Goal: Information Seeking & Learning: Learn about a topic

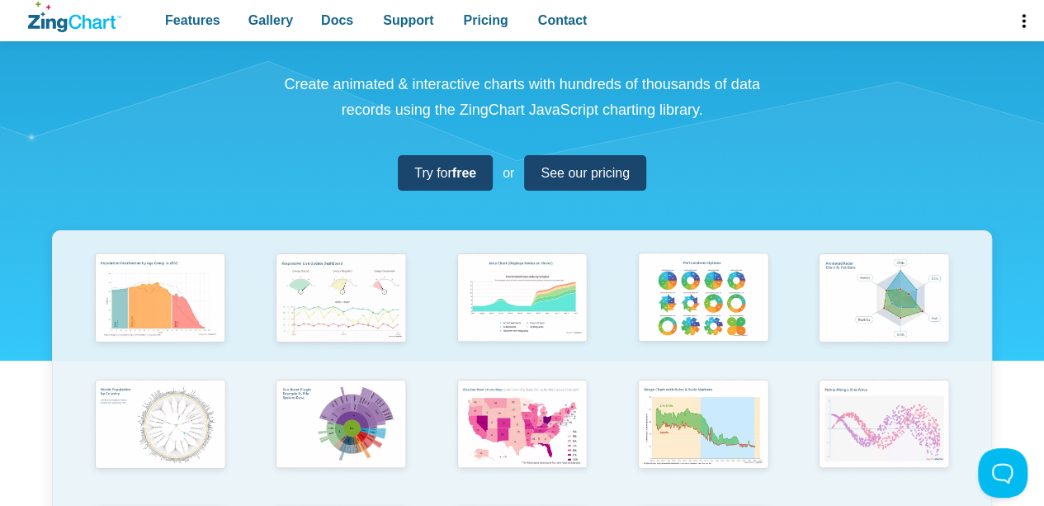
scroll to position [248, 0]
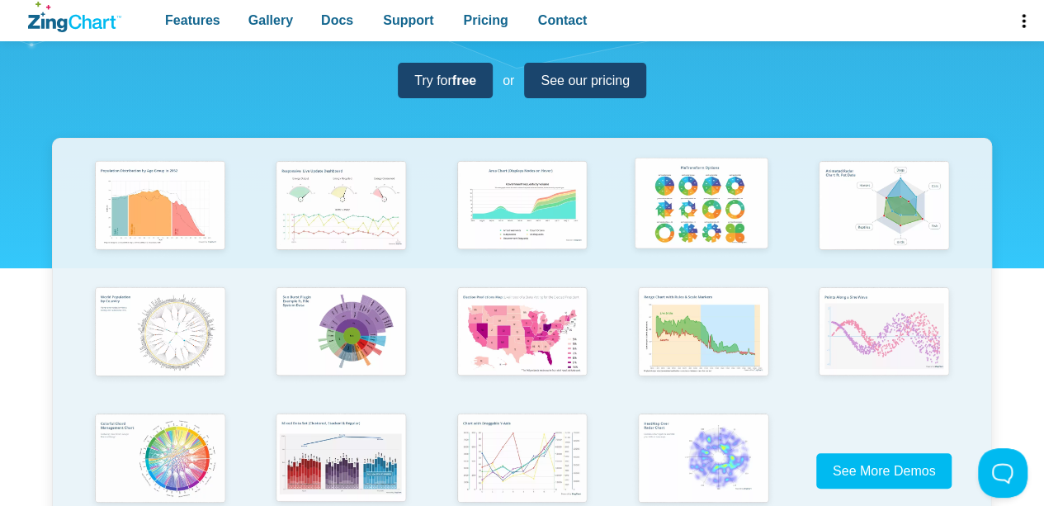
click at [709, 197] on img "App Content" at bounding box center [701, 205] width 149 height 106
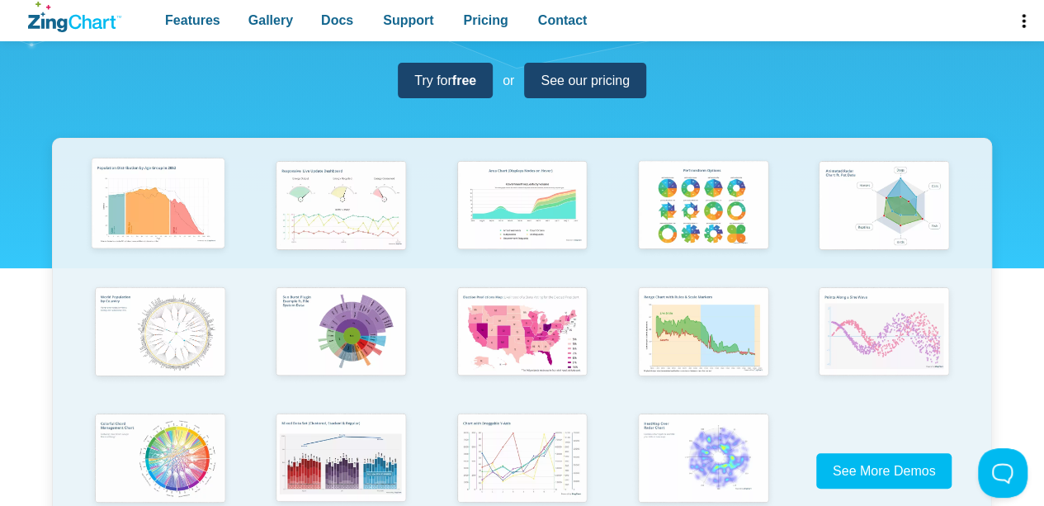
click at [146, 224] on img "App Content" at bounding box center [158, 205] width 149 height 106
click at [542, 311] on img "App Content" at bounding box center [520, 331] width 149 height 106
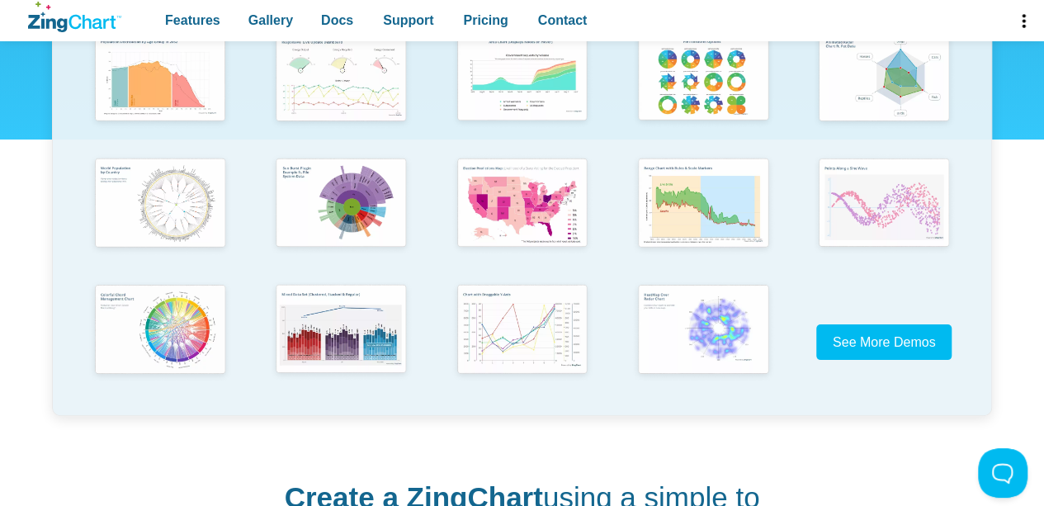
scroll to position [413, 0]
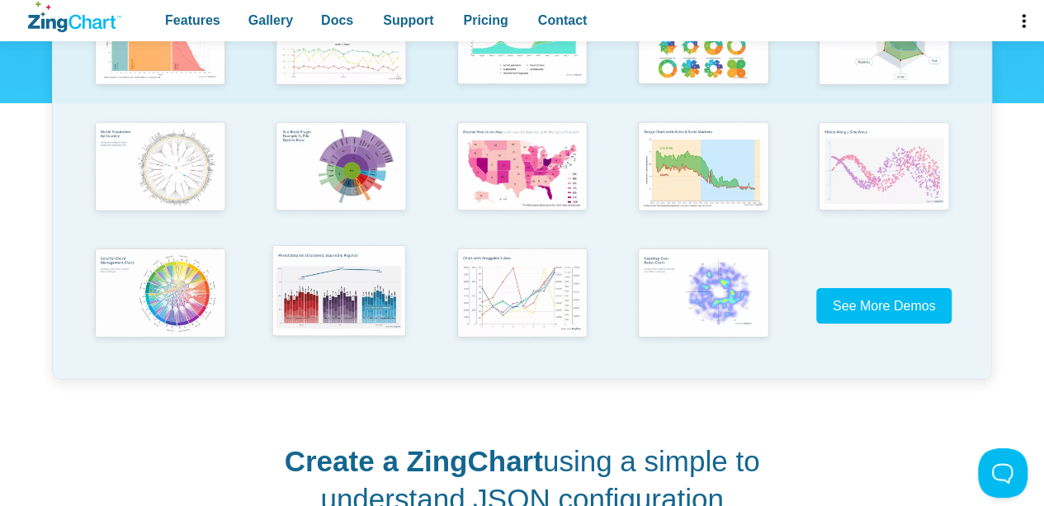
click at [342, 285] on img "App Content" at bounding box center [339, 292] width 149 height 106
click at [194, 290] on img "App Content" at bounding box center [158, 292] width 149 height 106
click at [515, 308] on img "App Content" at bounding box center [520, 292] width 149 height 106
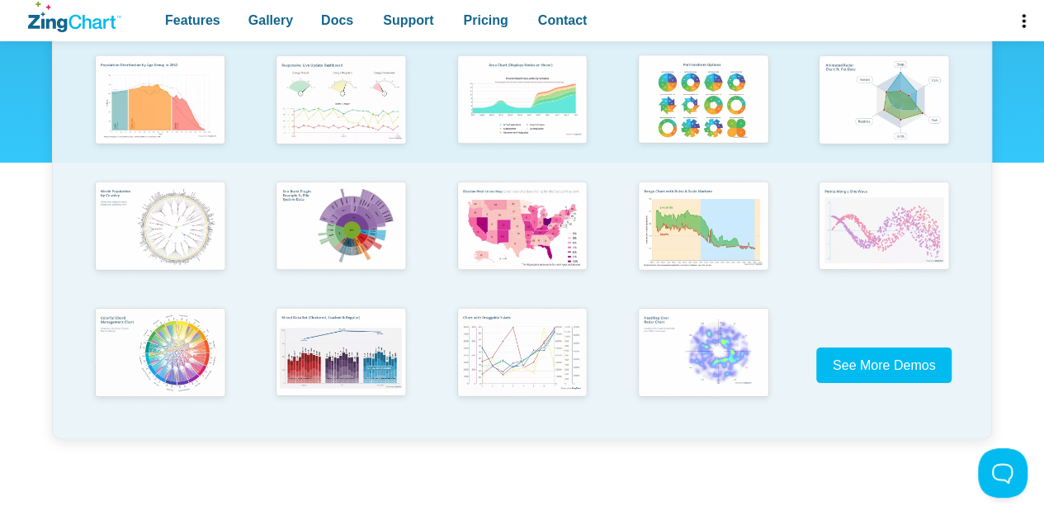
scroll to position [330, 0]
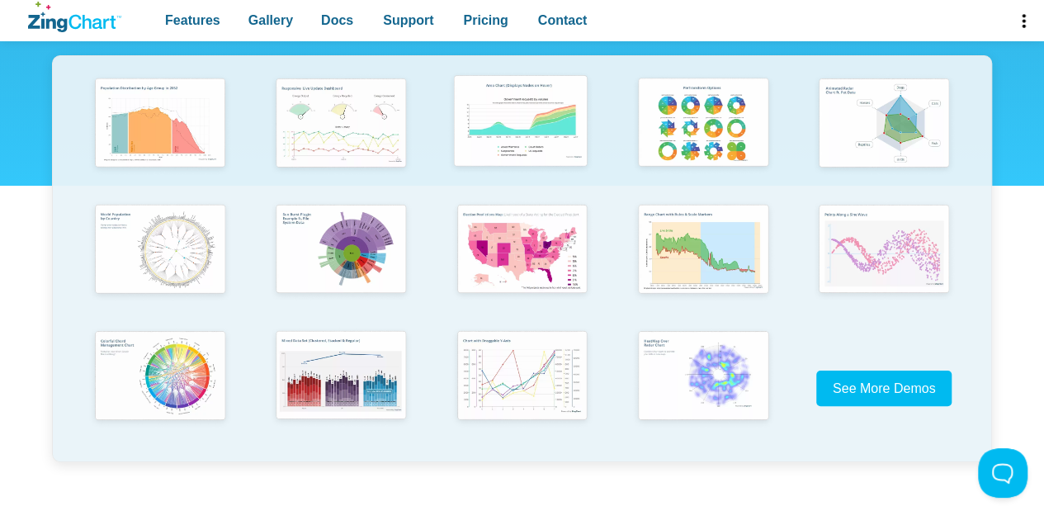
click at [529, 133] on img "App Content" at bounding box center [520, 122] width 149 height 106
click at [509, 371] on img "App Content" at bounding box center [520, 375] width 149 height 106
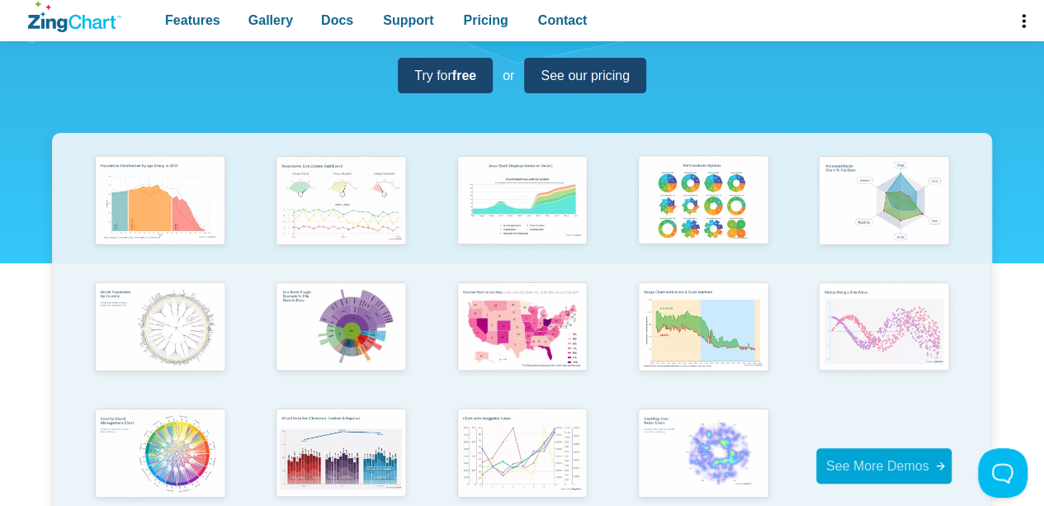
scroll to position [165, 0]
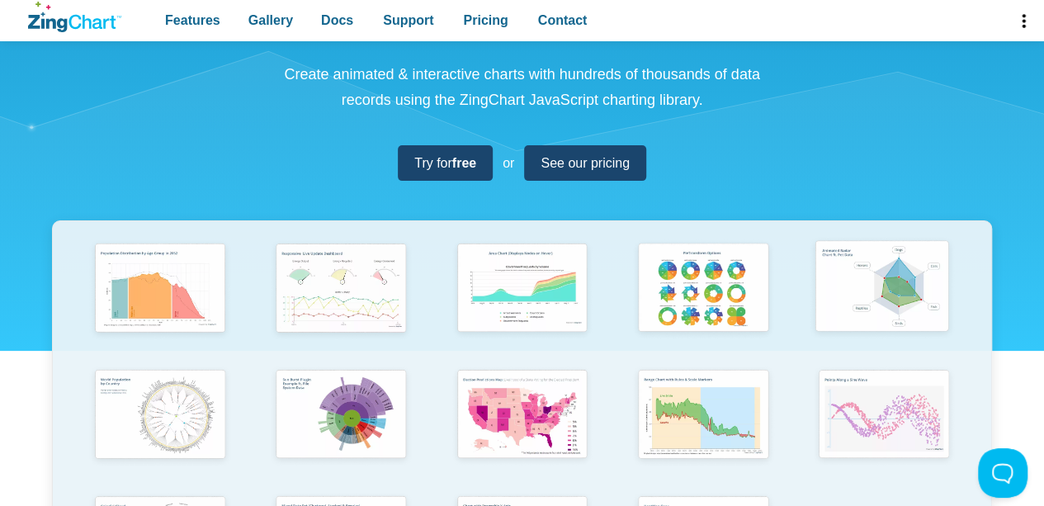
click at [873, 296] on img "App Content" at bounding box center [882, 287] width 149 height 106
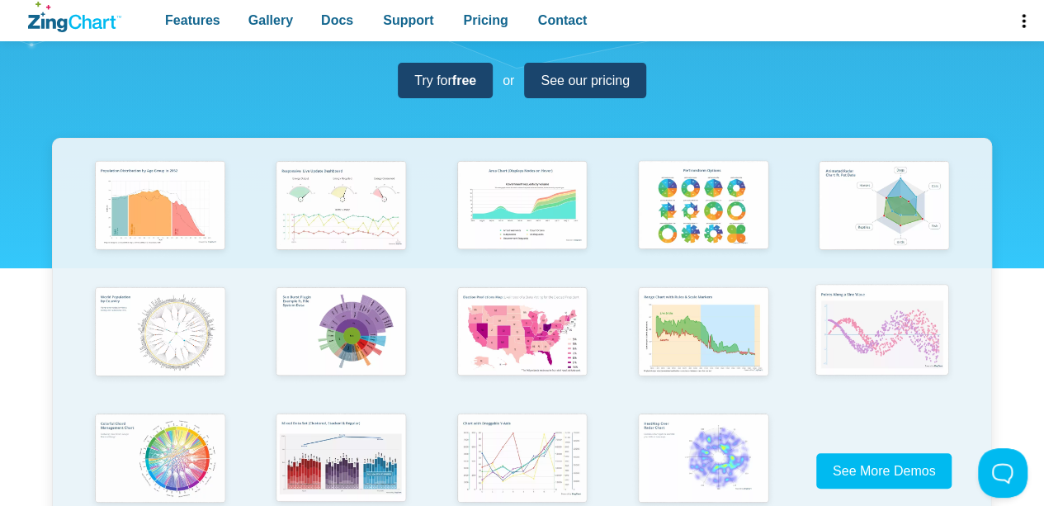
scroll to position [330, 0]
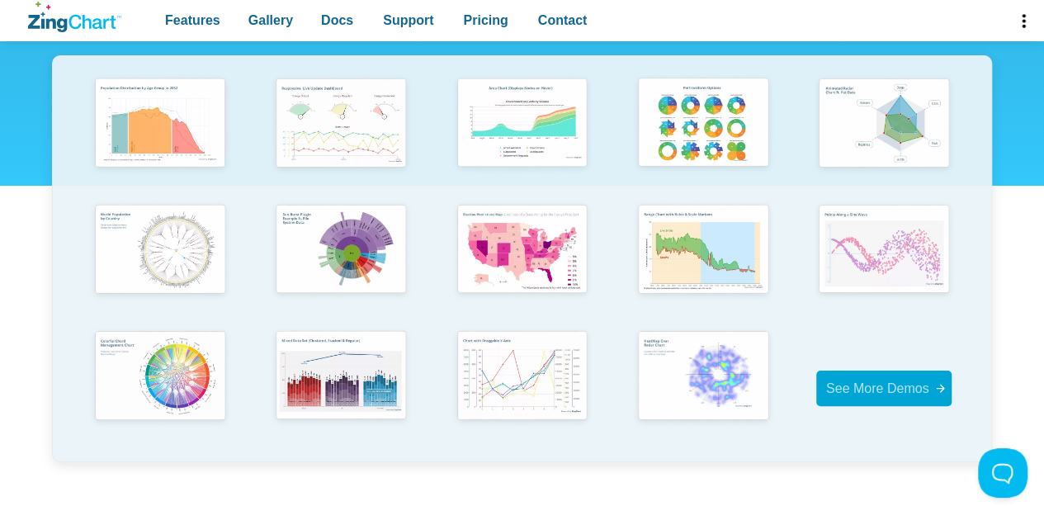
click at [878, 387] on span "See More Demos" at bounding box center [877, 388] width 103 height 14
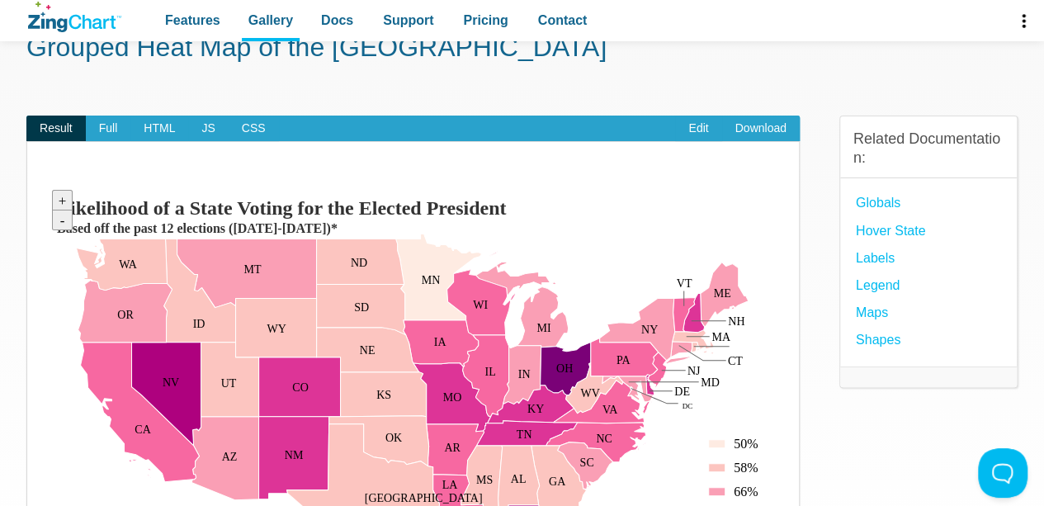
scroll to position [165, 0]
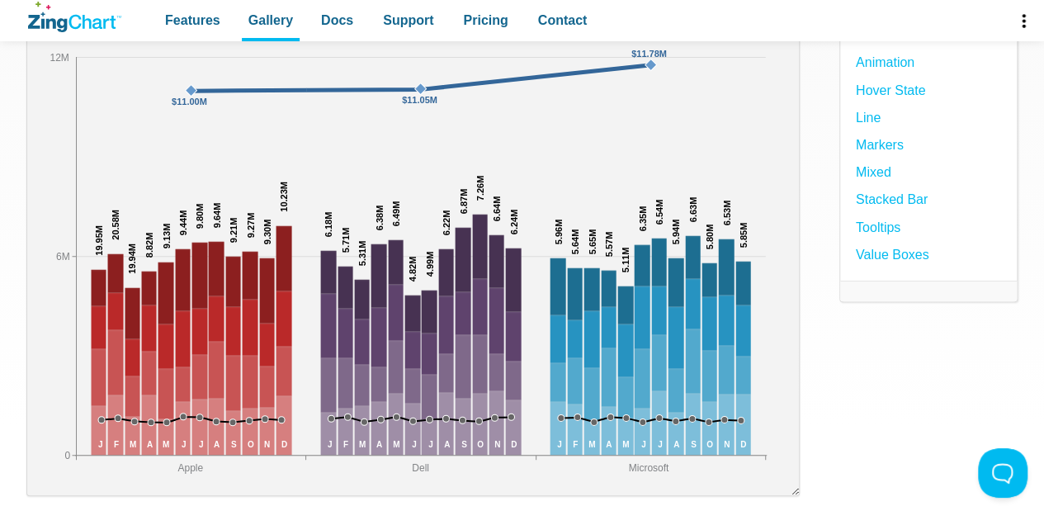
scroll to position [248, 0]
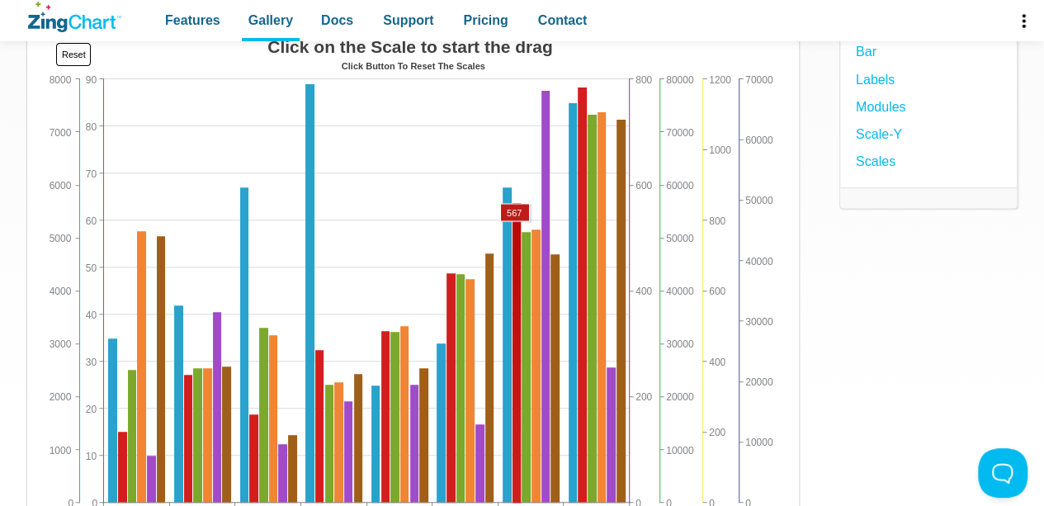
scroll to position [248, 0]
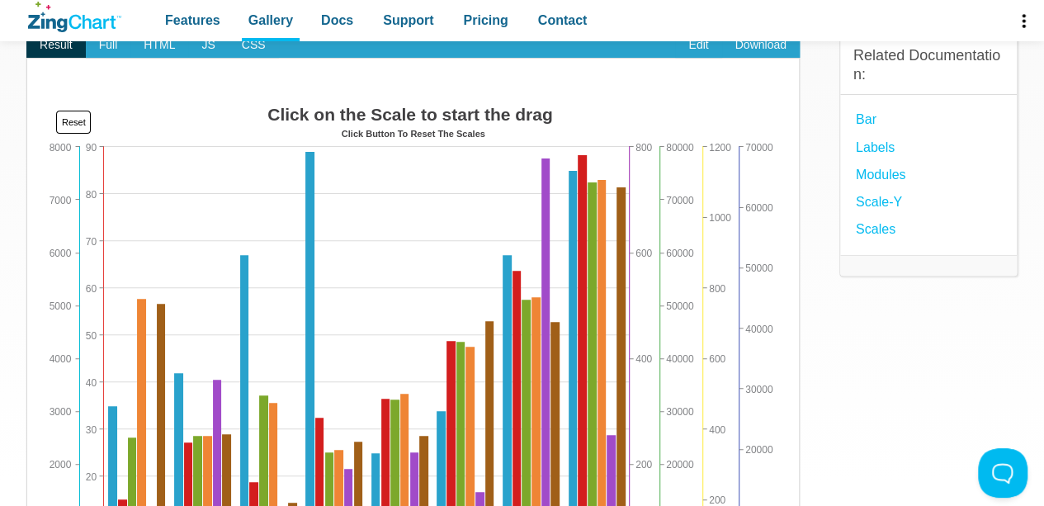
scroll to position [165, 0]
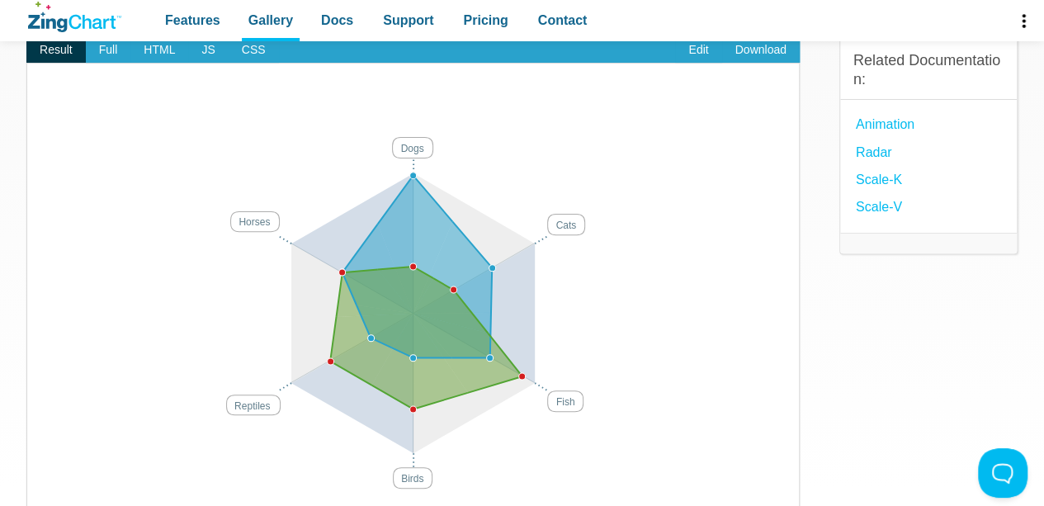
scroll to position [165, 0]
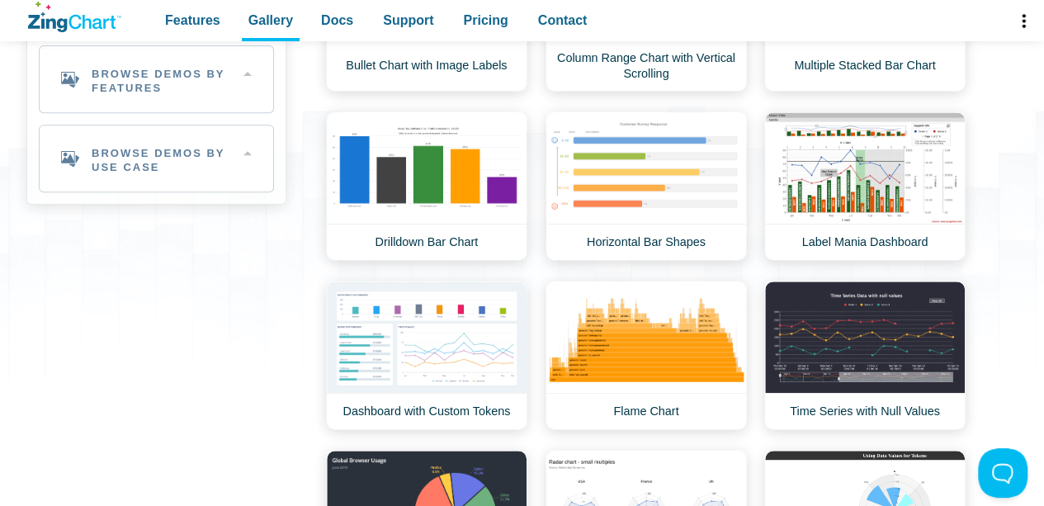
scroll to position [330, 0]
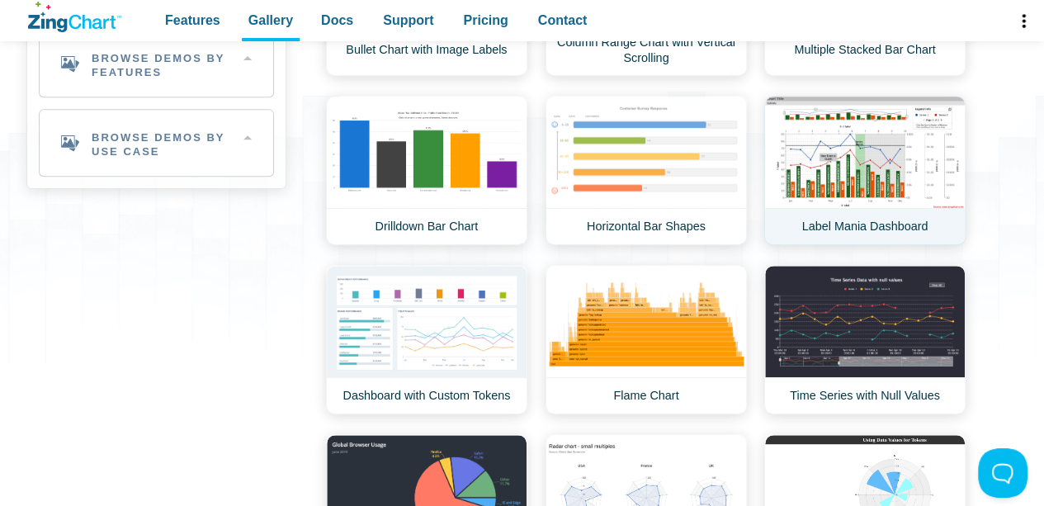
click at [864, 212] on link "Label Mania Dashboard" at bounding box center [864, 170] width 201 height 149
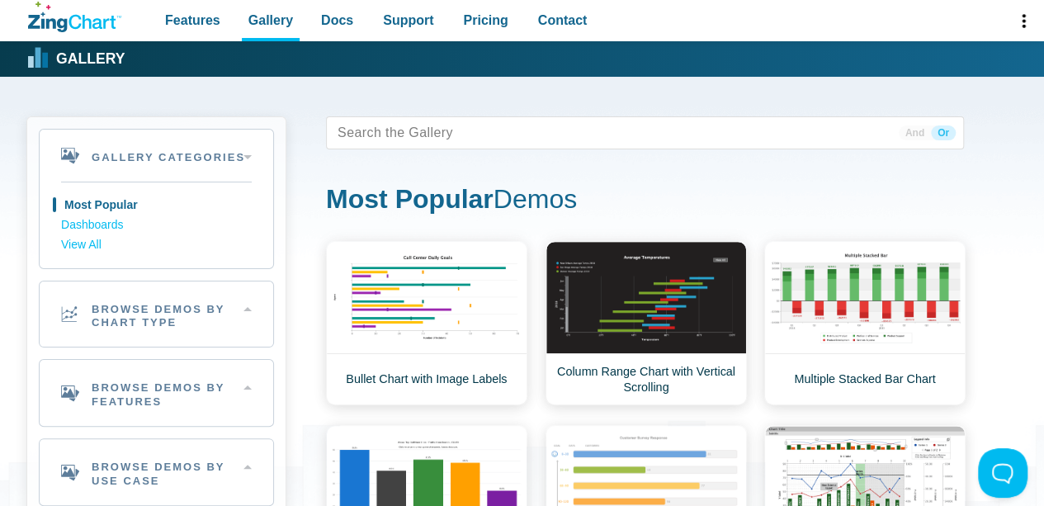
scroll to position [0, 0]
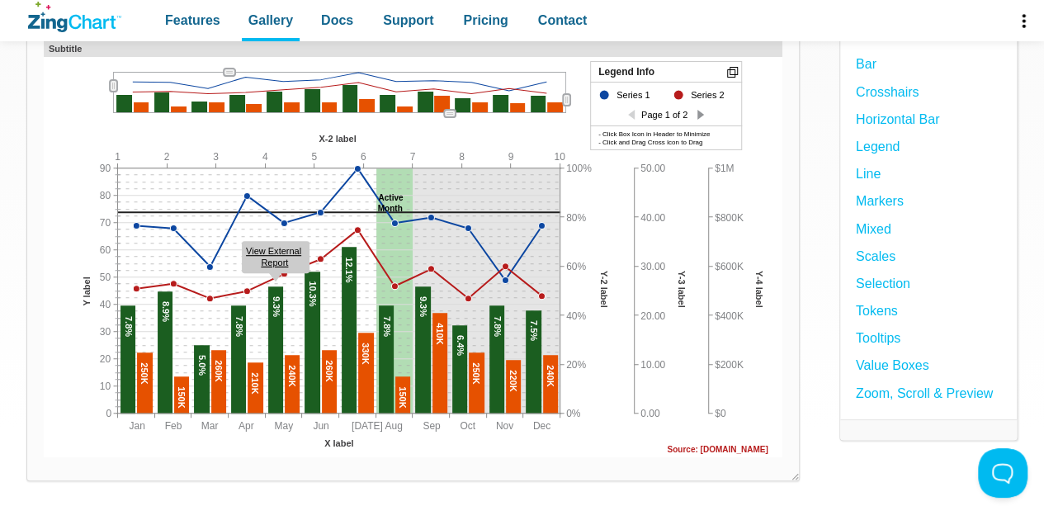
scroll to position [248, 0]
